Goal: Information Seeking & Learning: Check status

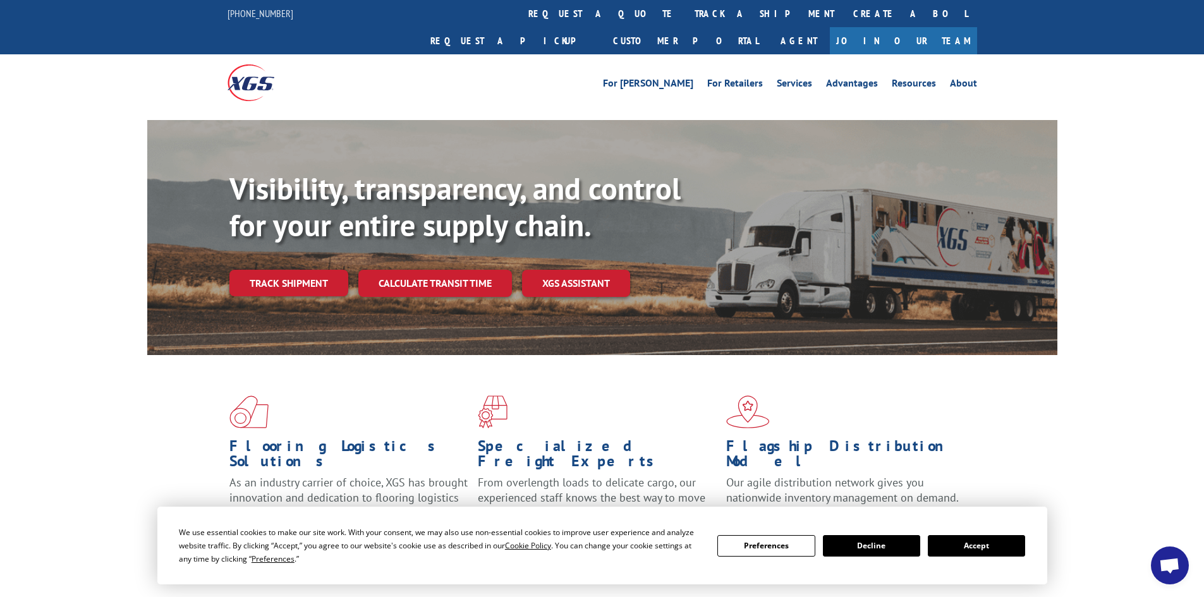
click at [299, 270] on link "Track shipment" at bounding box center [288, 283] width 119 height 27
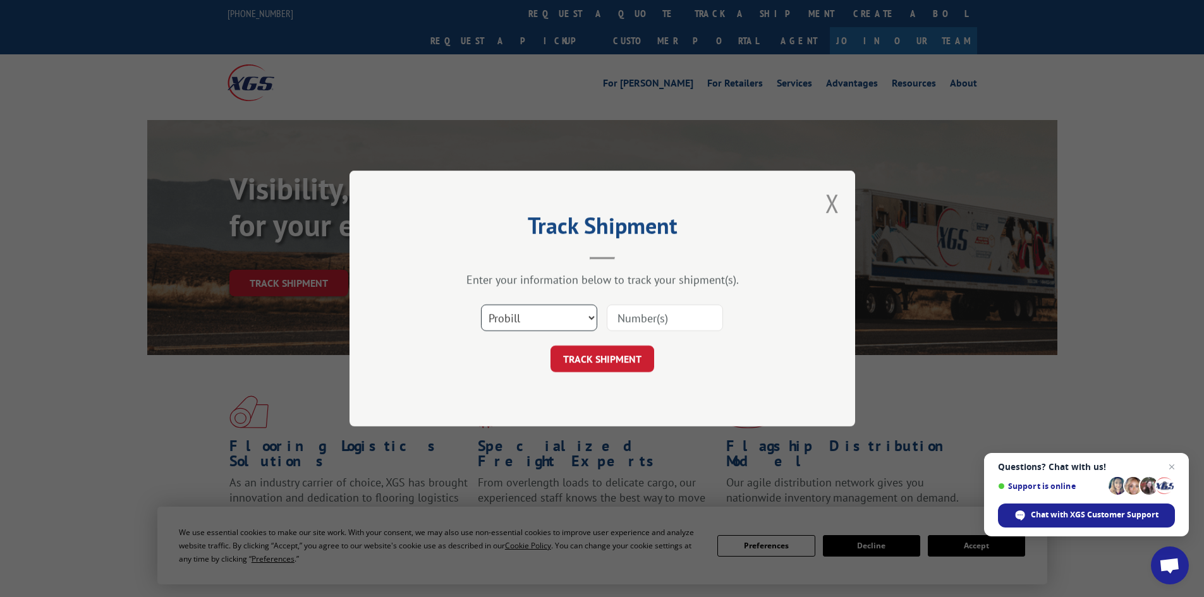
click at [540, 313] on select "Select category... Probill BOL PO" at bounding box center [539, 318] width 116 height 27
select select "bol"
click at [481, 305] on select "Select category... Probill BOL PO" at bounding box center [539, 318] width 116 height 27
click at [625, 319] on input at bounding box center [665, 318] width 116 height 27
click at [635, 319] on input at bounding box center [665, 318] width 116 height 27
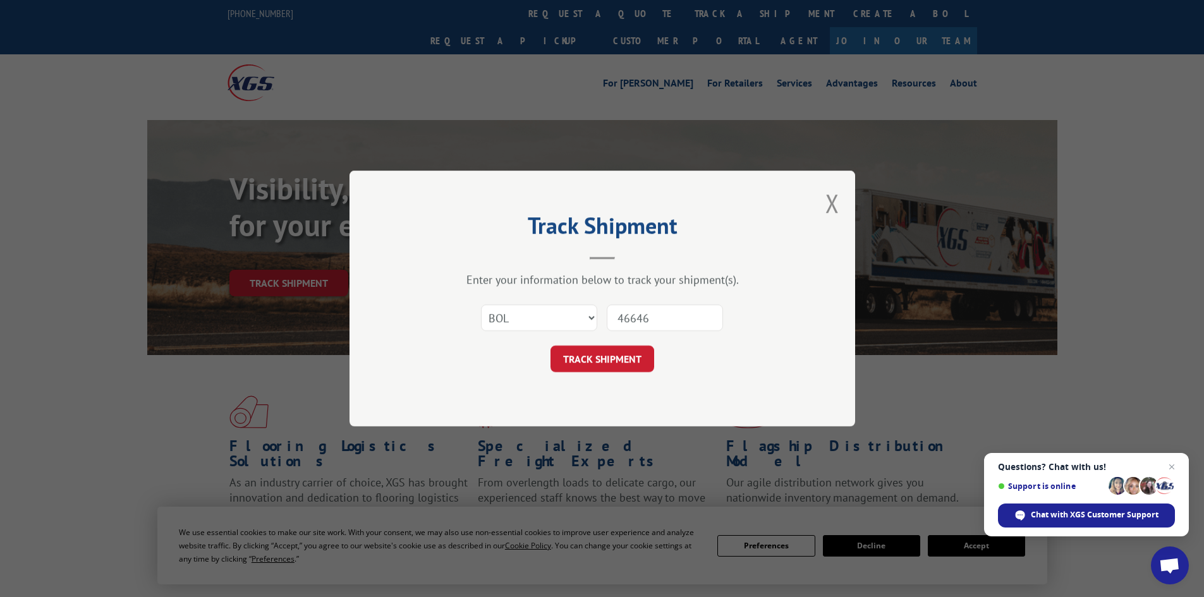
type input "466469"
click button "TRACK SHIPMENT" at bounding box center [602, 359] width 104 height 27
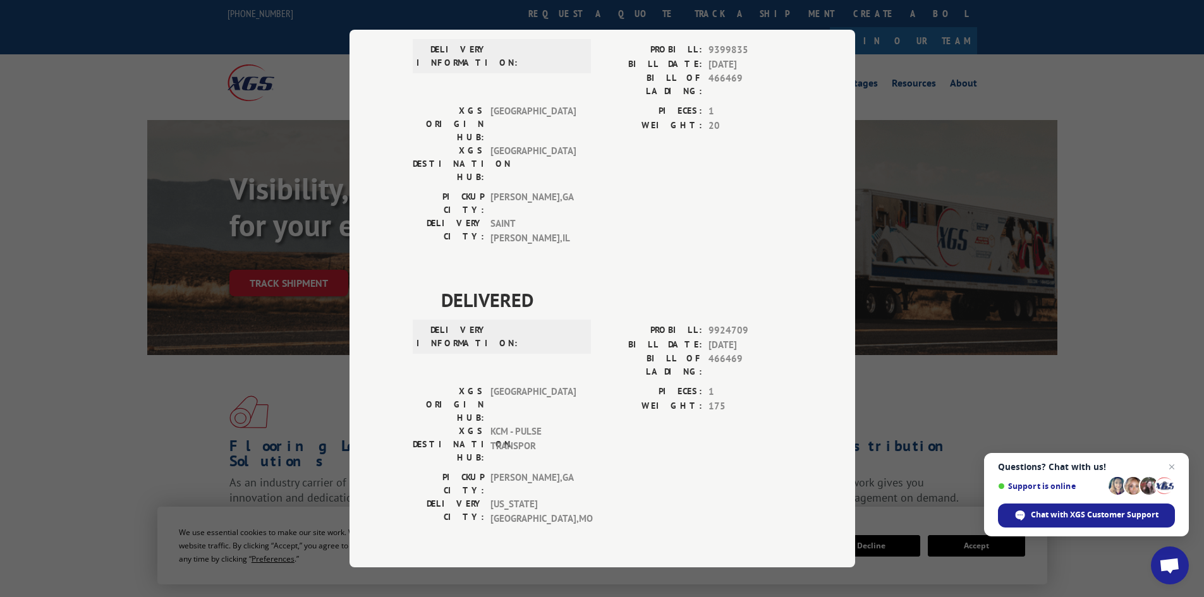
scroll to position [63, 0]
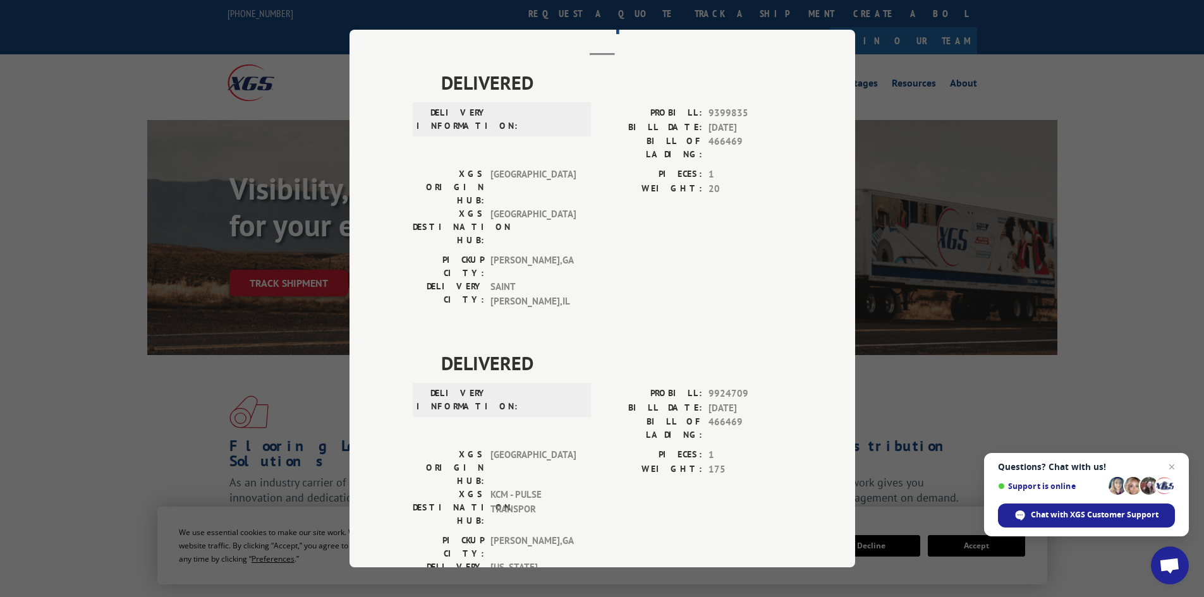
click at [779, 92] on span "DELIVERED" at bounding box center [616, 82] width 351 height 28
click at [899, 417] on div "Track Shipment DELIVERED DELIVERY INFORMATION: PROBILL: 9399835 BILL DATE: [DAT…" at bounding box center [602, 298] width 1204 height 597
drag, startPoint x: 685, startPoint y: 415, endPoint x: 673, endPoint y: 328, distance: 88.0
click at [685, 534] on div "PICKUP CITY: [GEOGRAPHIC_DATA] , [GEOGRAPHIC_DATA]: [US_STATE][GEOGRAPHIC_DATA]…" at bounding box center [602, 564] width 379 height 61
click at [997, 398] on div "Track Shipment DELIVERED DELIVERY INFORMATION: PROBILL: 9399835 BILL DATE: [DAT…" at bounding box center [602, 298] width 1204 height 597
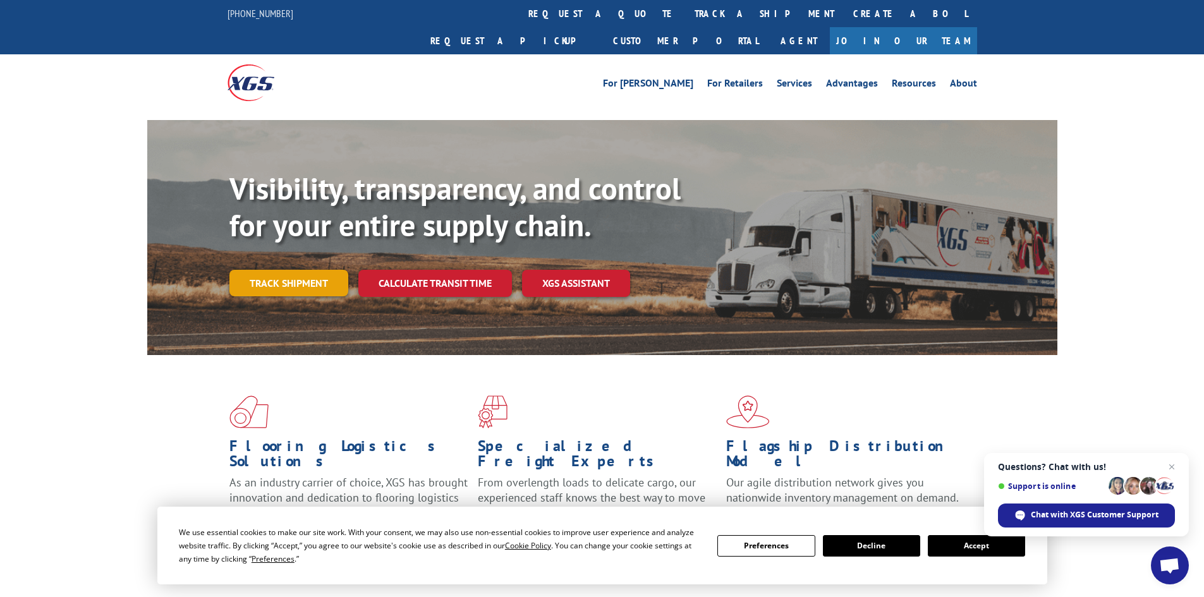
click at [320, 270] on link "Track shipment" at bounding box center [288, 283] width 119 height 27
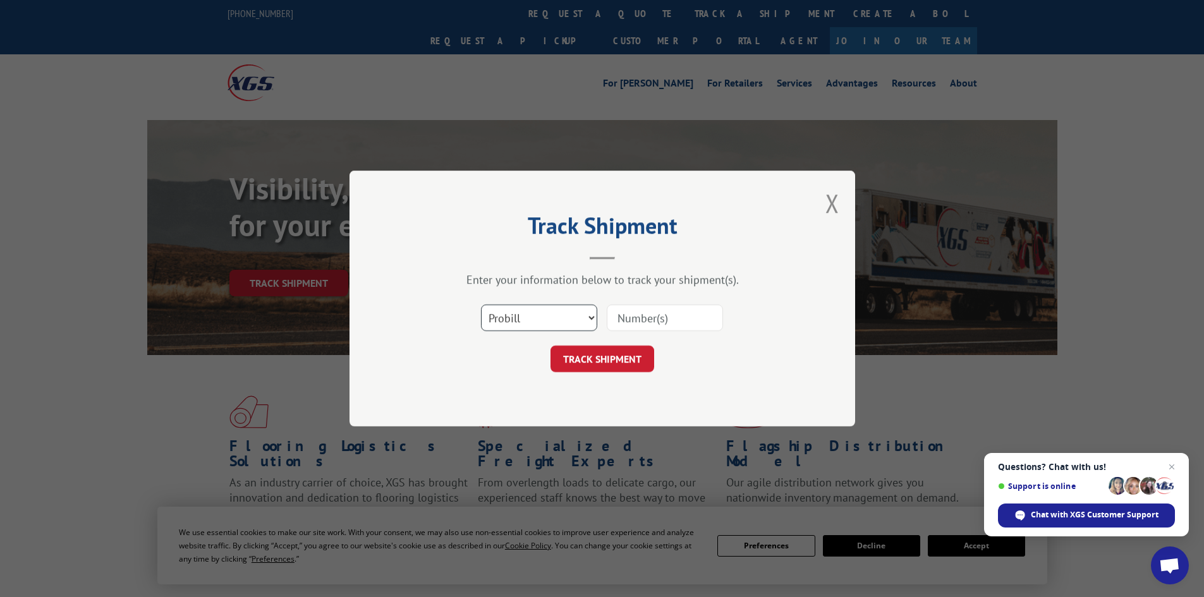
click at [516, 321] on select "Select category... Probill BOL PO" at bounding box center [539, 318] width 116 height 27
select select "bol"
click at [481, 305] on select "Select category... Probill BOL PO" at bounding box center [539, 318] width 116 height 27
click at [622, 317] on input at bounding box center [665, 318] width 116 height 27
type input "466409"
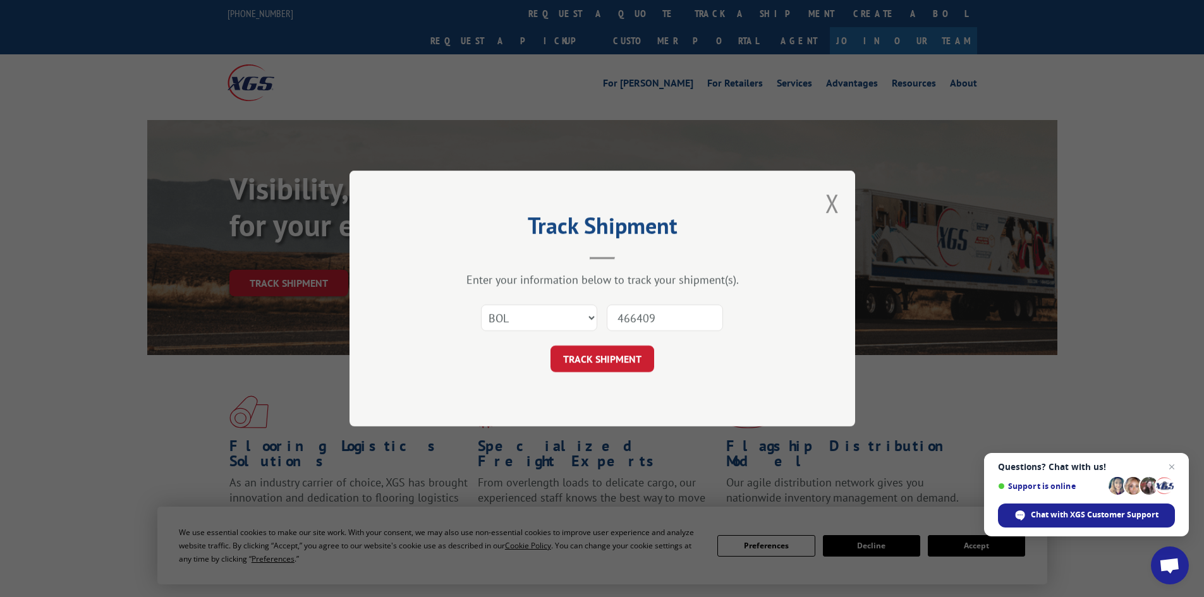
click at [550, 346] on button "TRACK SHIPMENT" at bounding box center [602, 359] width 104 height 27
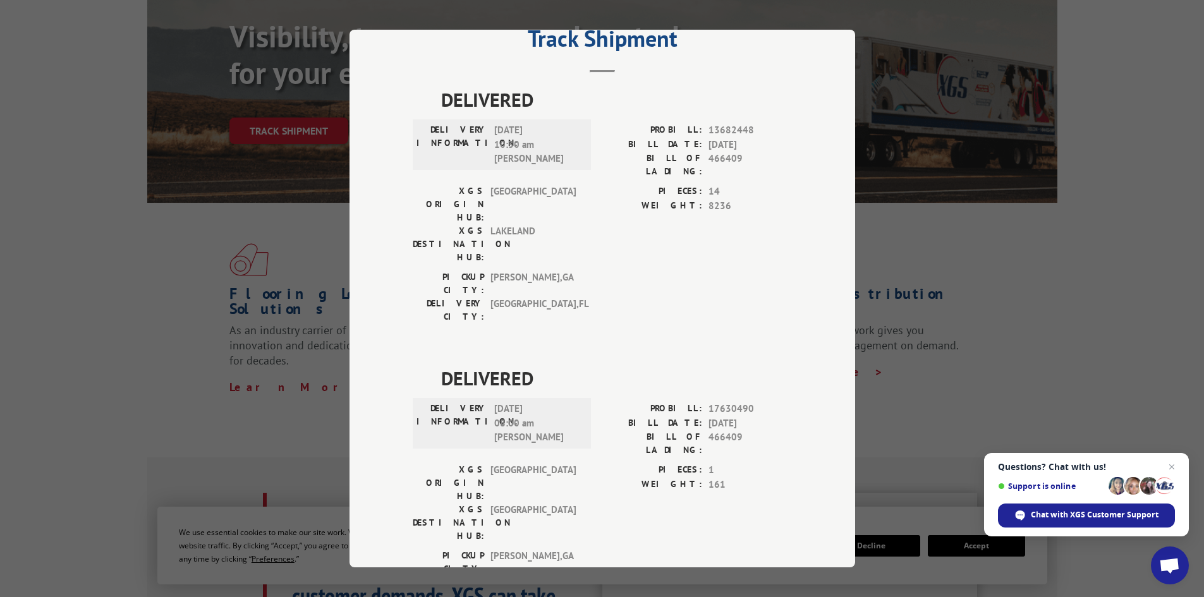
scroll to position [190, 0]
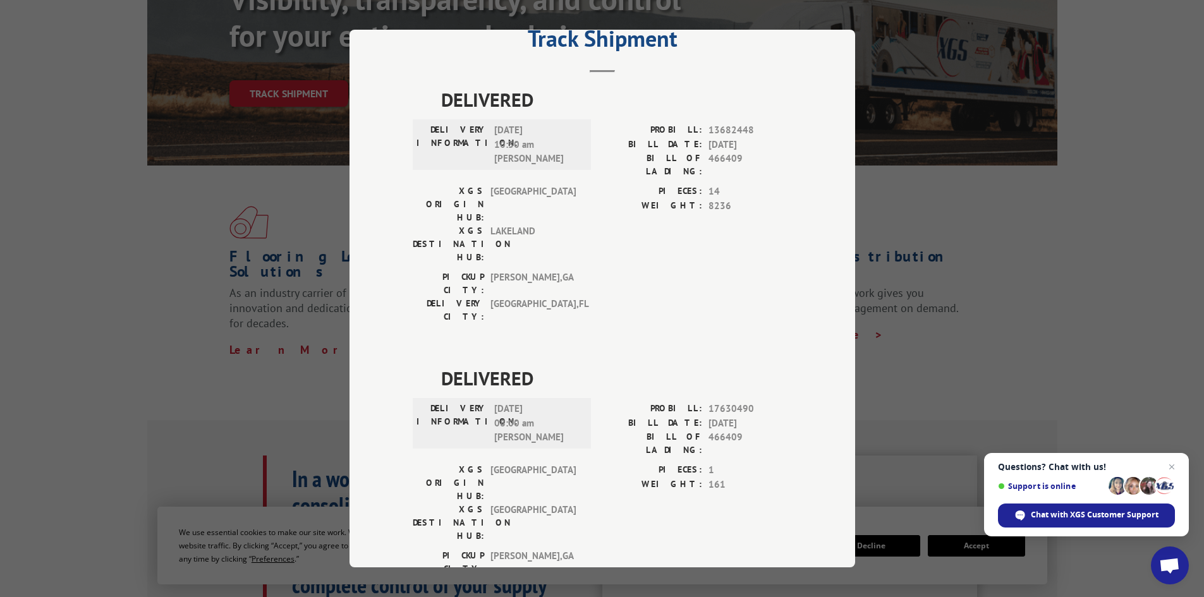
click at [956, 349] on div "Track Shipment DELIVERED DELIVERY INFORMATION: 03/02/2022 10:30 am NICK PROBILL…" at bounding box center [602, 298] width 1204 height 597
click at [977, 284] on div "Track Shipment DELIVERED DELIVERY INFORMATION: 03/02/2022 10:30 am NICK PROBILL…" at bounding box center [602, 298] width 1204 height 597
click at [972, 263] on div "Track Shipment DELIVERED DELIVERY INFORMATION: 03/02/2022 10:30 am NICK PROBILL…" at bounding box center [602, 298] width 1204 height 597
click at [677, 221] on div "PIECES: 14 WEIGHT: 8236" at bounding box center [697, 227] width 190 height 86
drag, startPoint x: 842, startPoint y: 247, endPoint x: 828, endPoint y: 246, distance: 14.0
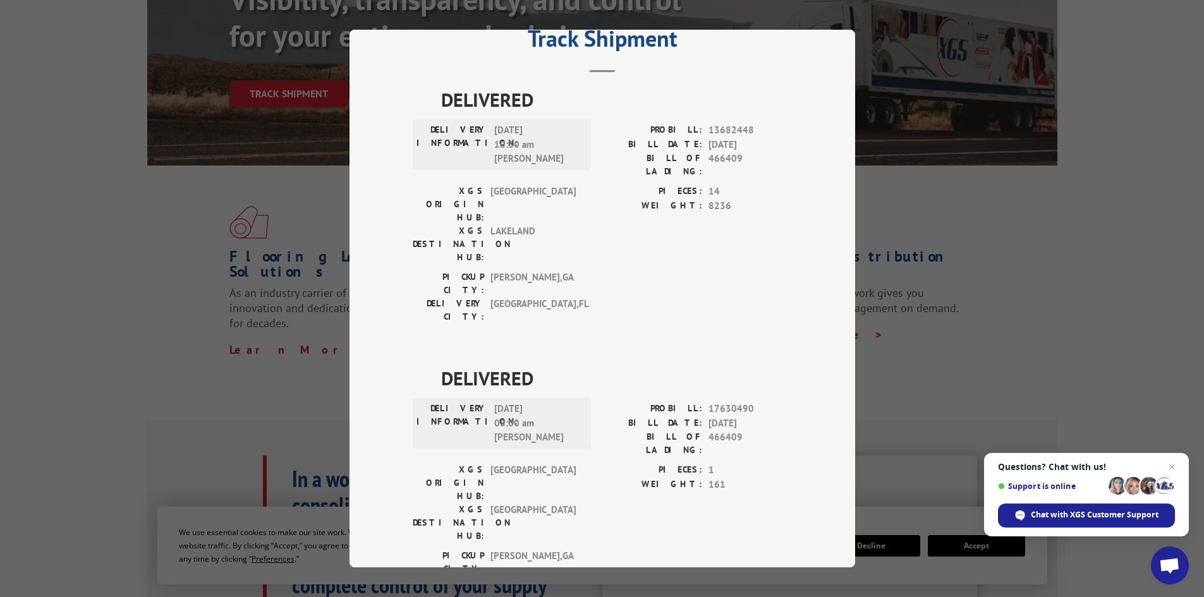
click at [836, 246] on div "Track Shipment DELIVERED DELIVERY INFORMATION: 03/02/2022 10:30 am NICK PROBILL…" at bounding box center [601, 299] width 505 height 538
click at [933, 268] on div "Track Shipment DELIVERED DELIVERY INFORMATION: 03/02/2022 10:30 am NICK PROBILL…" at bounding box center [602, 298] width 1204 height 597
click at [919, 286] on div "Track Shipment DELIVERED DELIVERY INFORMATION: 03/02/2022 10:30 am NICK PROBILL…" at bounding box center [602, 298] width 1204 height 597
drag, startPoint x: 189, startPoint y: 276, endPoint x: 210, endPoint y: 278, distance: 21.6
click at [188, 277] on div "Track Shipment DELIVERED DELIVERY INFORMATION: 03/02/2022 10:30 am NICK PROBILL…" at bounding box center [602, 298] width 1204 height 597
